Goal: Task Accomplishment & Management: Manage account settings

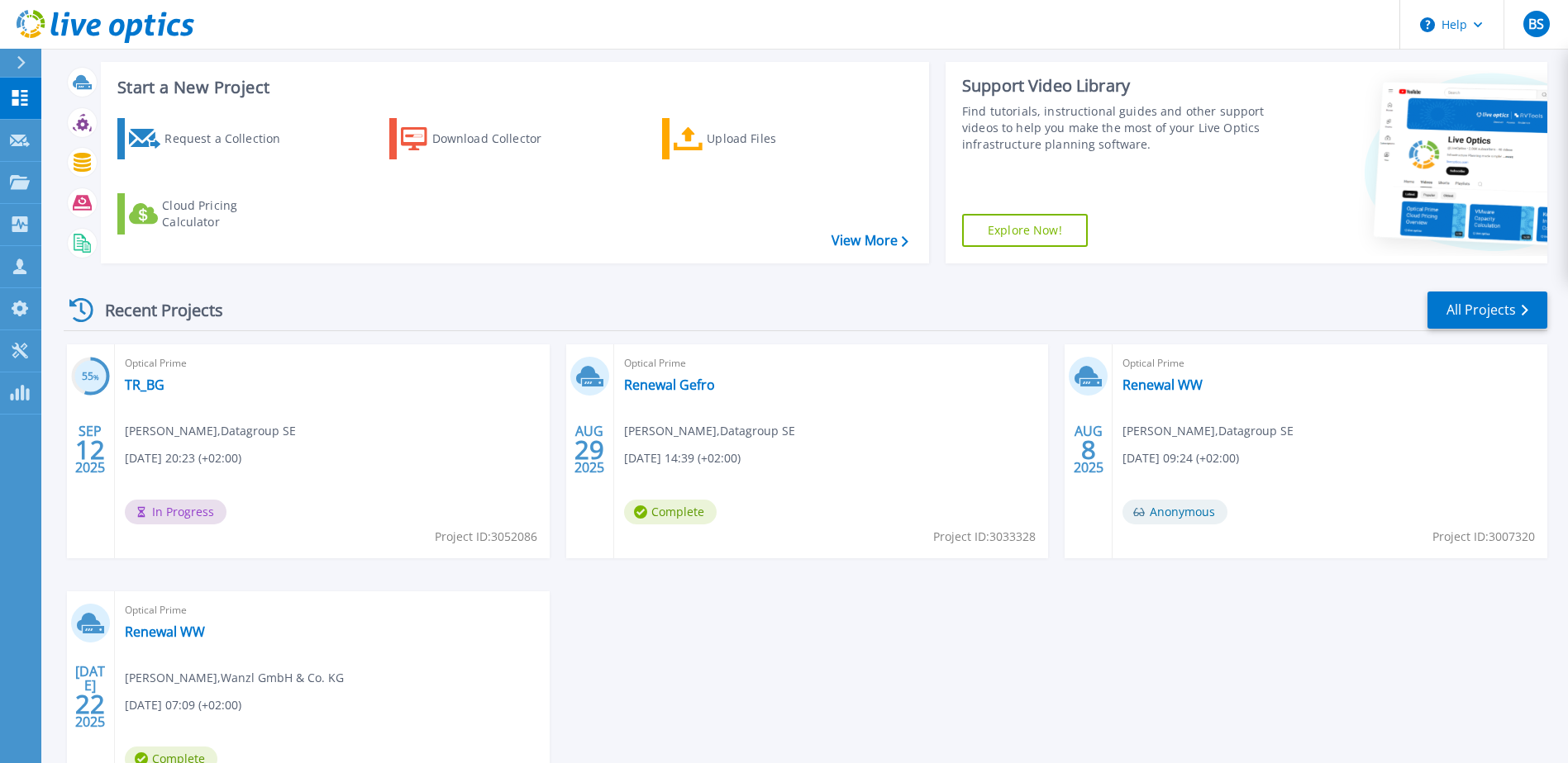
scroll to position [56, 0]
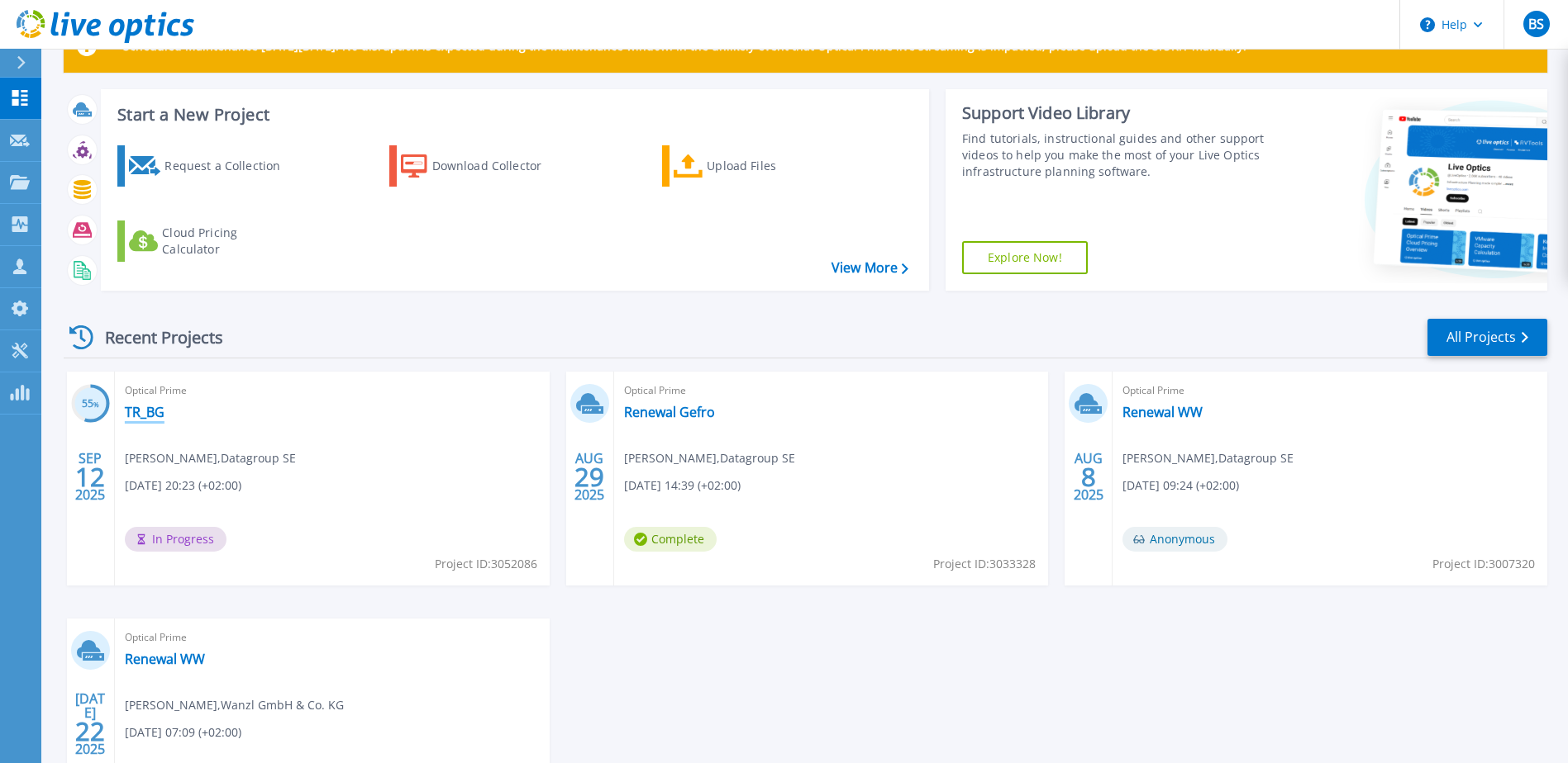
click at [157, 411] on link "TR_BG" at bounding box center [145, 412] width 40 height 17
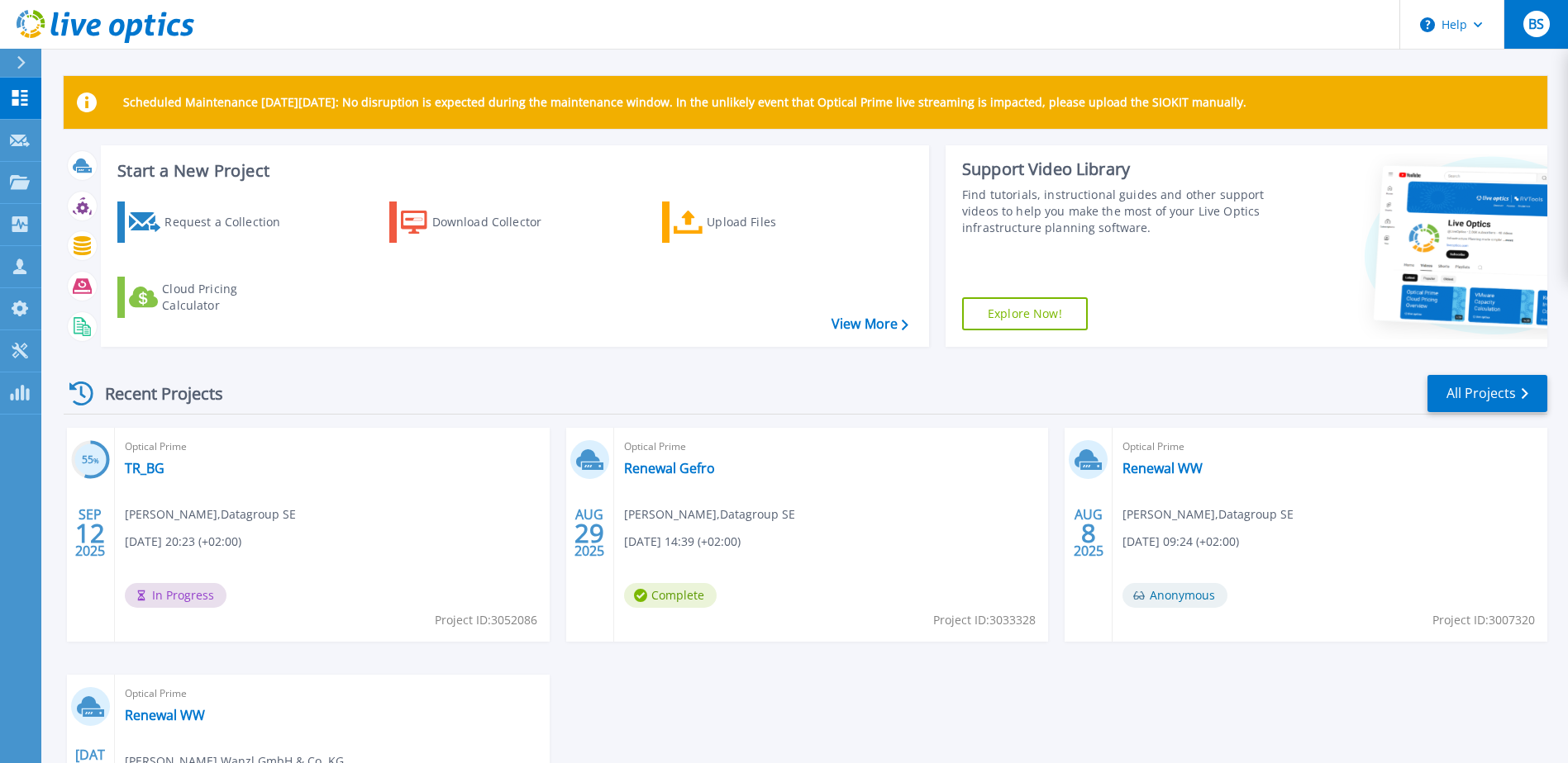
click at [1519, 19] on button "BS" at bounding box center [1535, 24] width 64 height 49
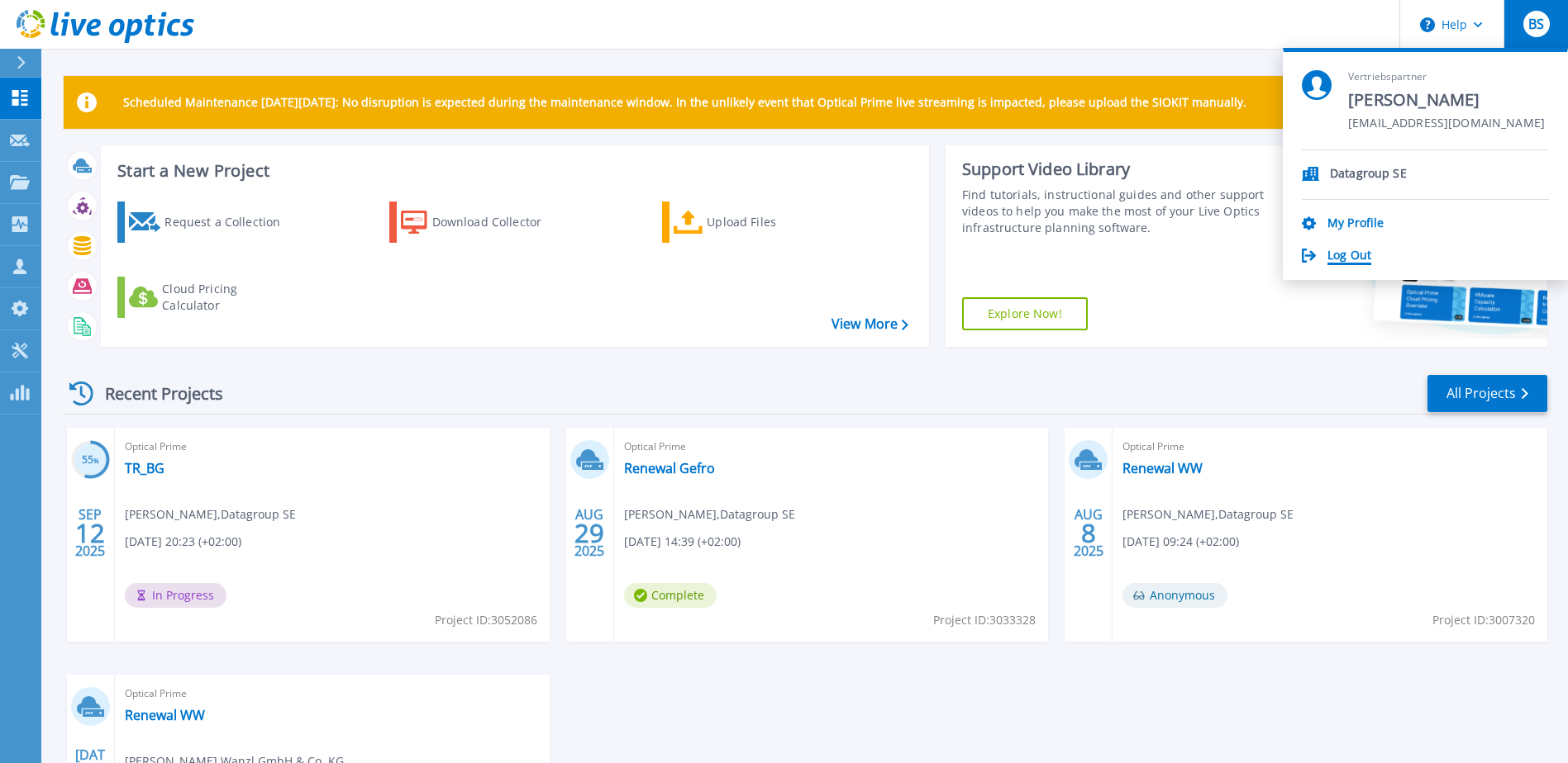
click at [1368, 258] on link "Log Out" at bounding box center [1349, 256] width 44 height 16
